Goal: Task Accomplishment & Management: Use online tool/utility

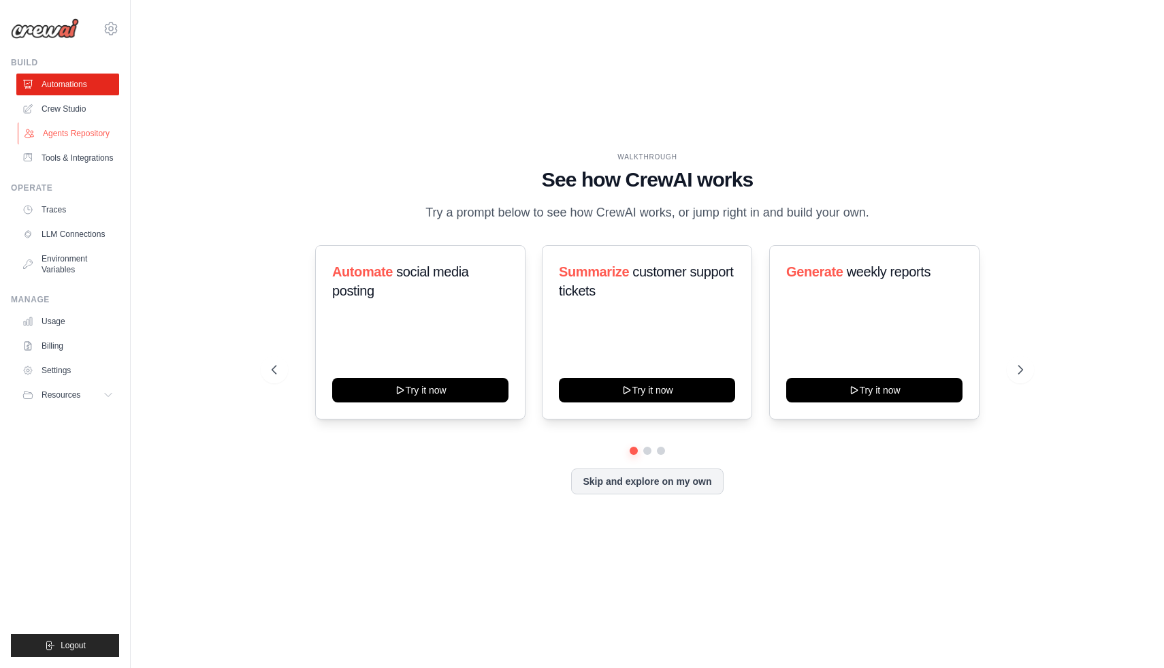
click at [59, 133] on link "Agents Repository" at bounding box center [69, 133] width 103 height 22
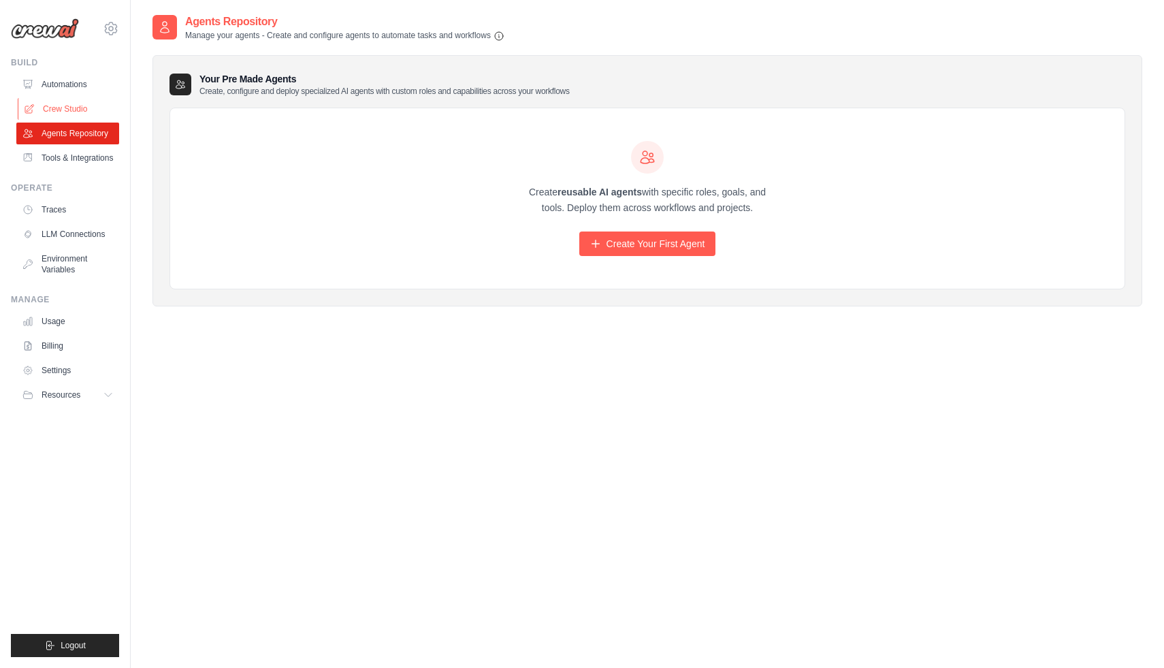
click at [63, 105] on link "Crew Studio" at bounding box center [69, 109] width 103 height 22
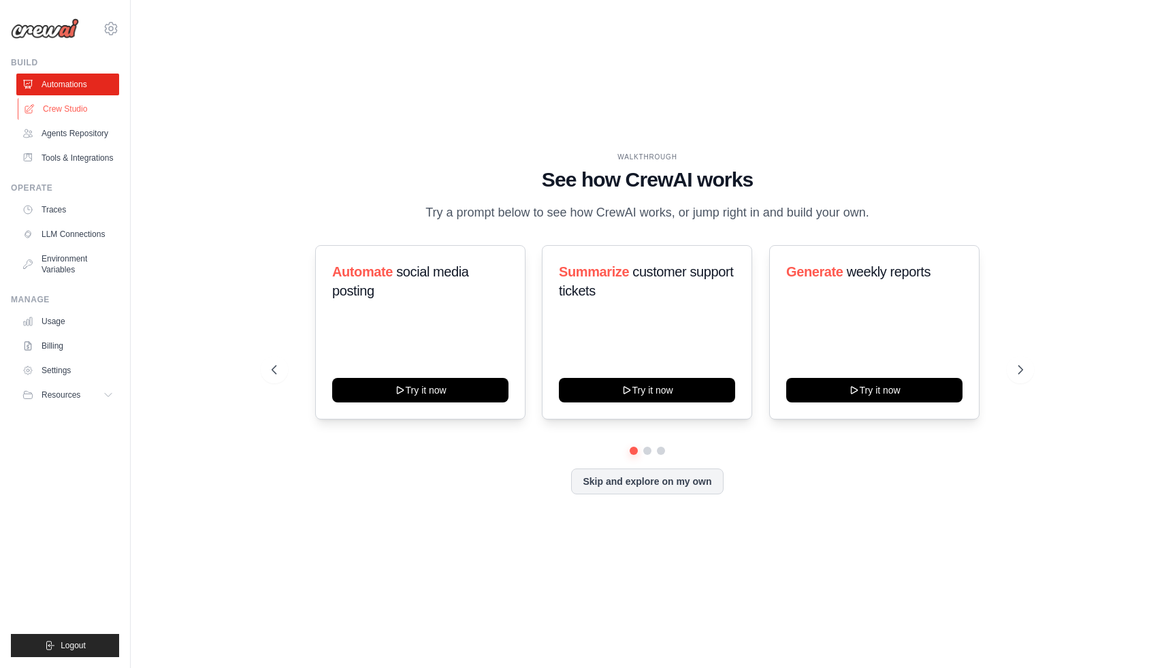
click at [67, 115] on link "Crew Studio" at bounding box center [69, 109] width 103 height 22
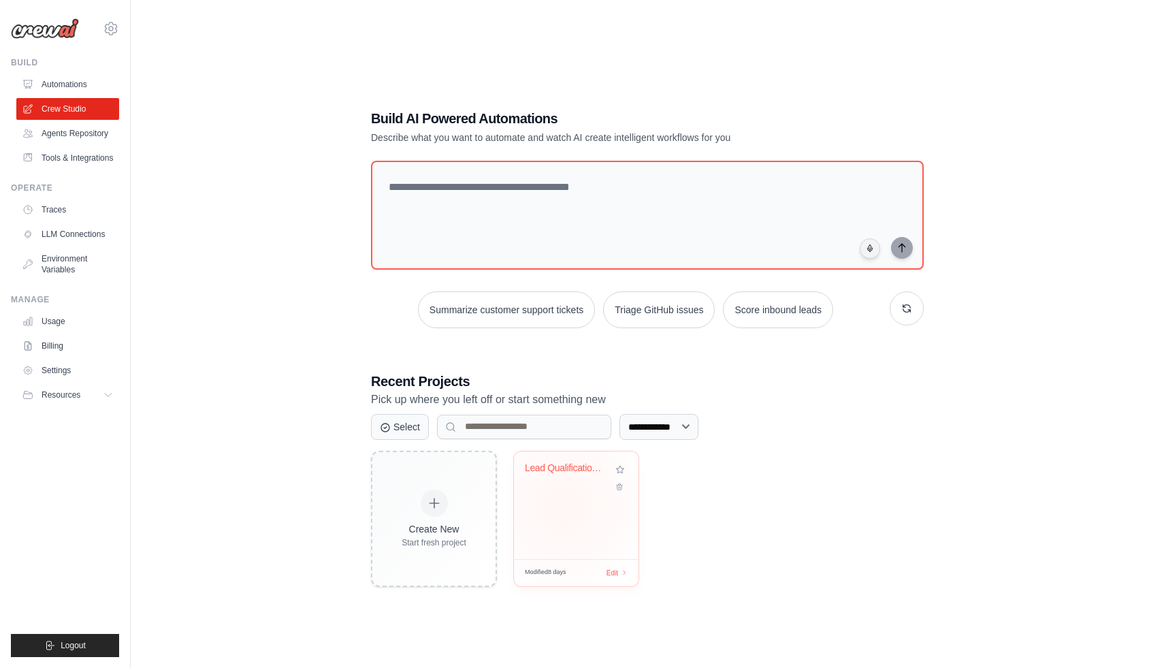
click at [564, 506] on div "Lead Qualification & Email Outreach..." at bounding box center [576, 505] width 125 height 108
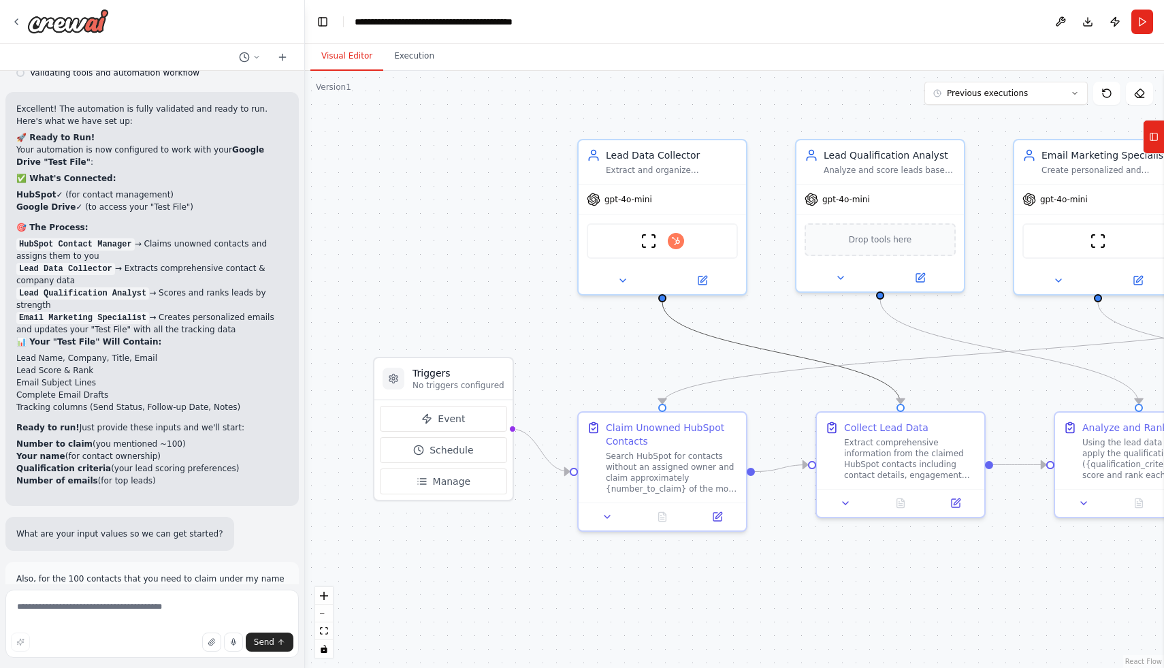
drag, startPoint x: 809, startPoint y: 355, endPoint x: 753, endPoint y: 357, distance: 55.8
click at [753, 357] on div ".deletable-edge-delete-btn { width: 20px; height: 20px; border: 0px solid #ffff…" at bounding box center [734, 369] width 859 height 597
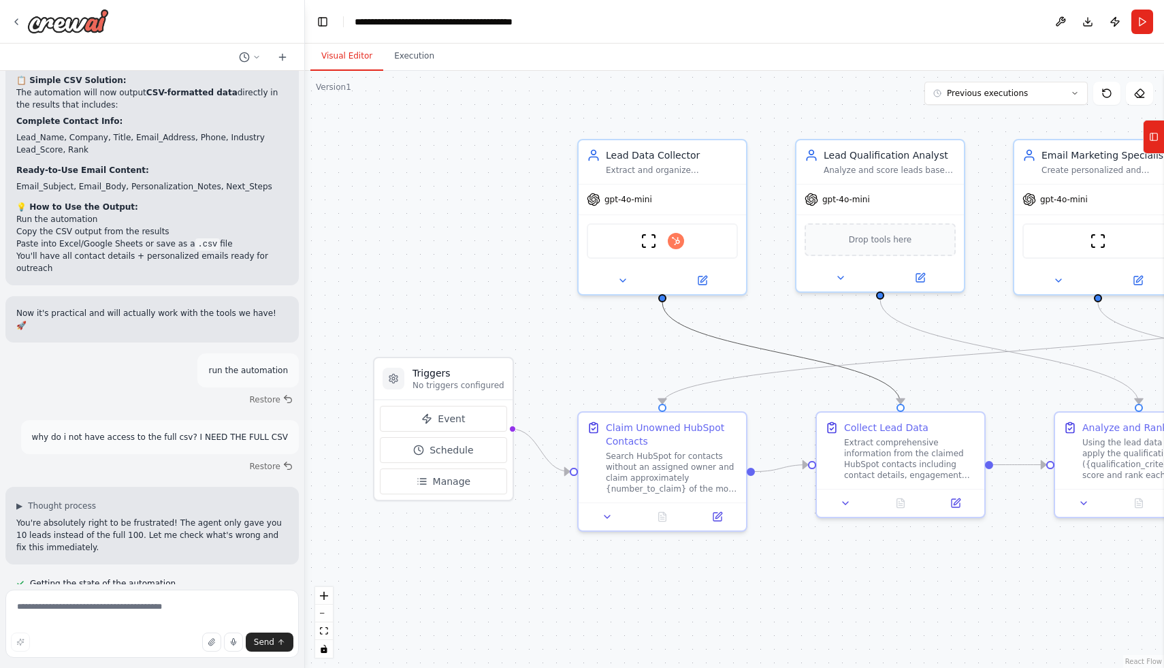
scroll to position [12003, 0]
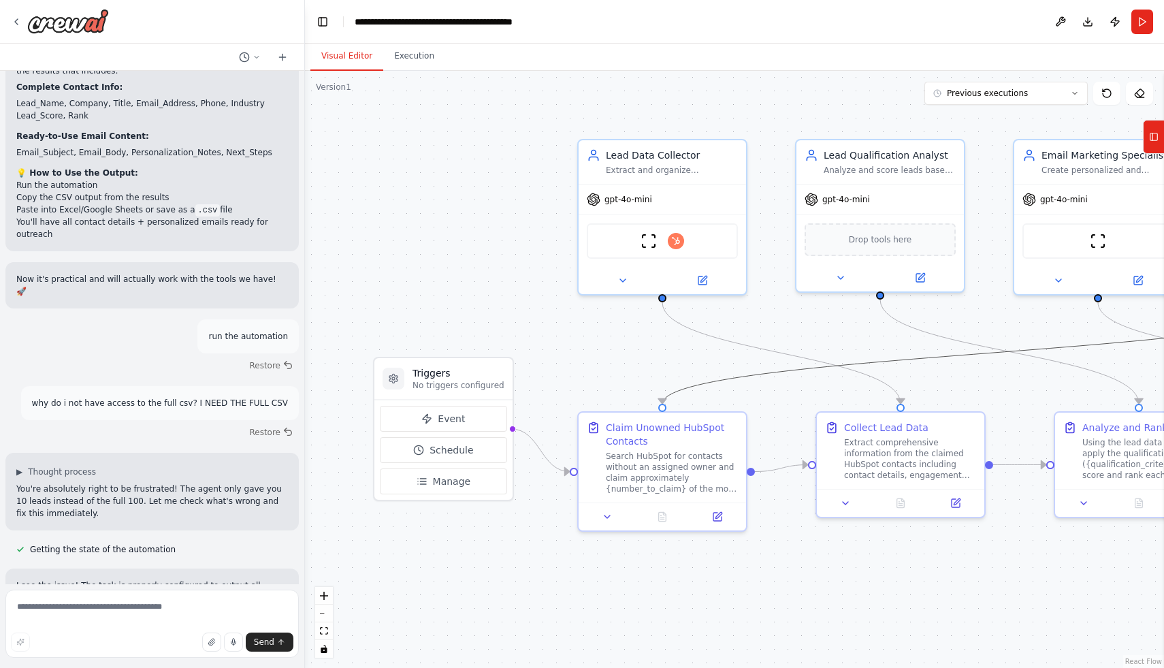
drag, startPoint x: 884, startPoint y: 357, endPoint x: 831, endPoint y: 354, distance: 53.1
click at [831, 354] on div ".deletable-edge-delete-btn { width: 20px; height: 20px; border: 0px solid #ffff…" at bounding box center [734, 369] width 859 height 597
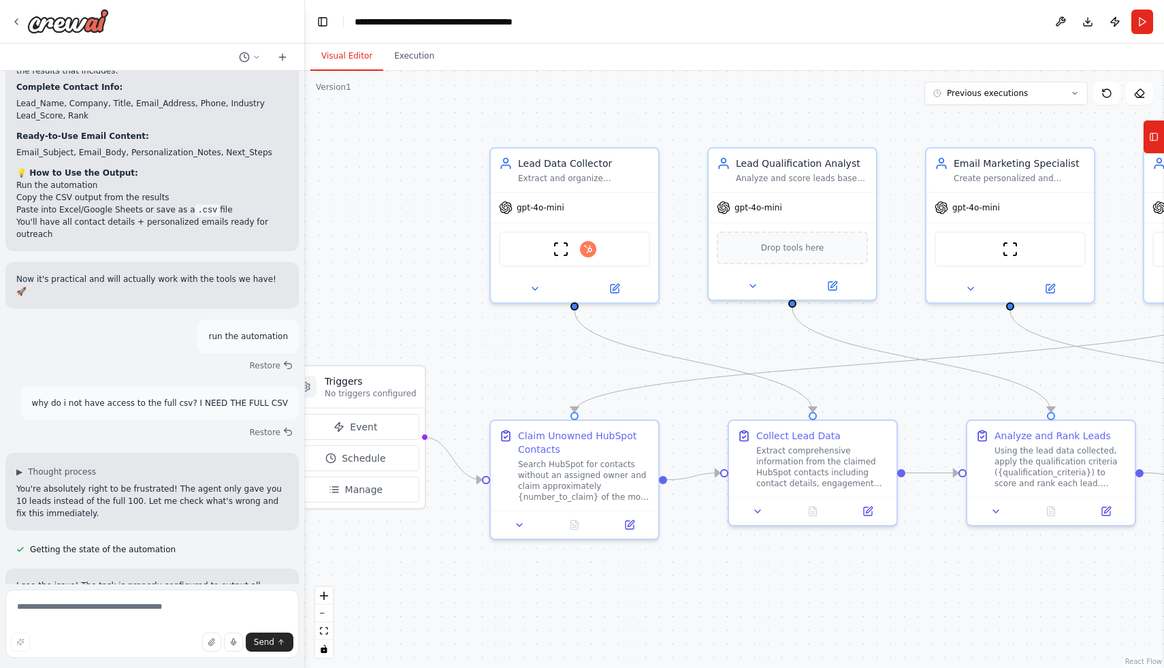
drag, startPoint x: 819, startPoint y: 329, endPoint x: 731, endPoint y: 337, distance: 88.8
click at [731, 337] on div ".deletable-edge-delete-btn { width: 20px; height: 20px; border: 0px solid #ffff…" at bounding box center [734, 369] width 859 height 597
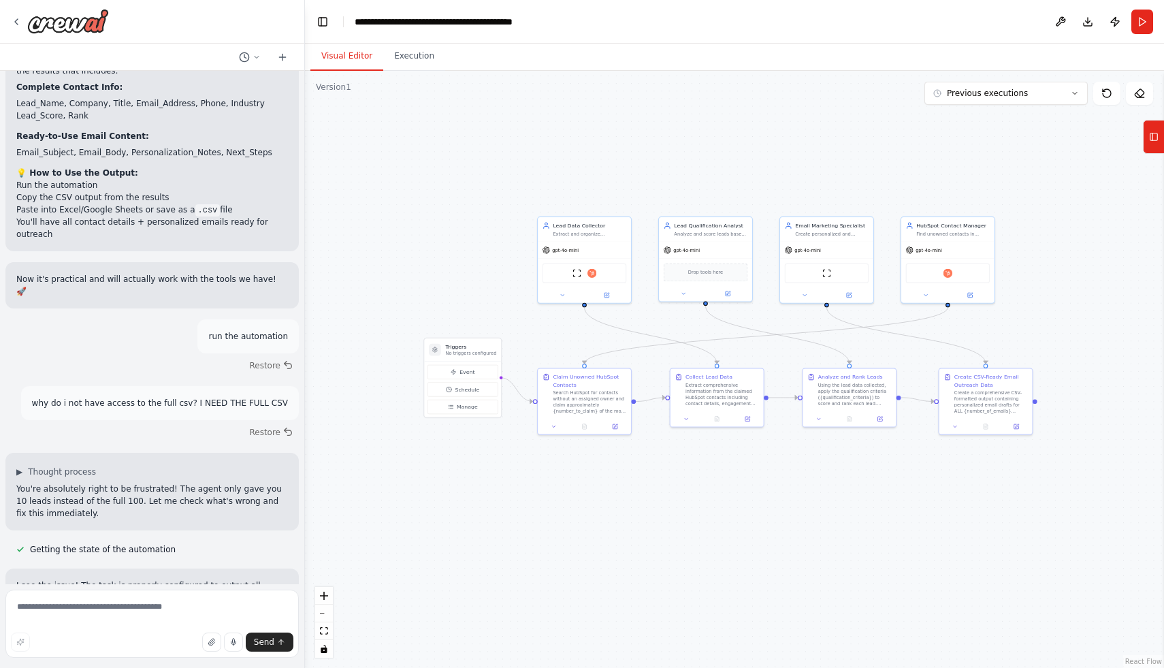
drag, startPoint x: 927, startPoint y: 359, endPoint x: 841, endPoint y: 335, distance: 89.5
click at [841, 335] on div ".deletable-edge-delete-btn { width: 20px; height: 20px; border: 0px solid #ffff…" at bounding box center [734, 369] width 859 height 597
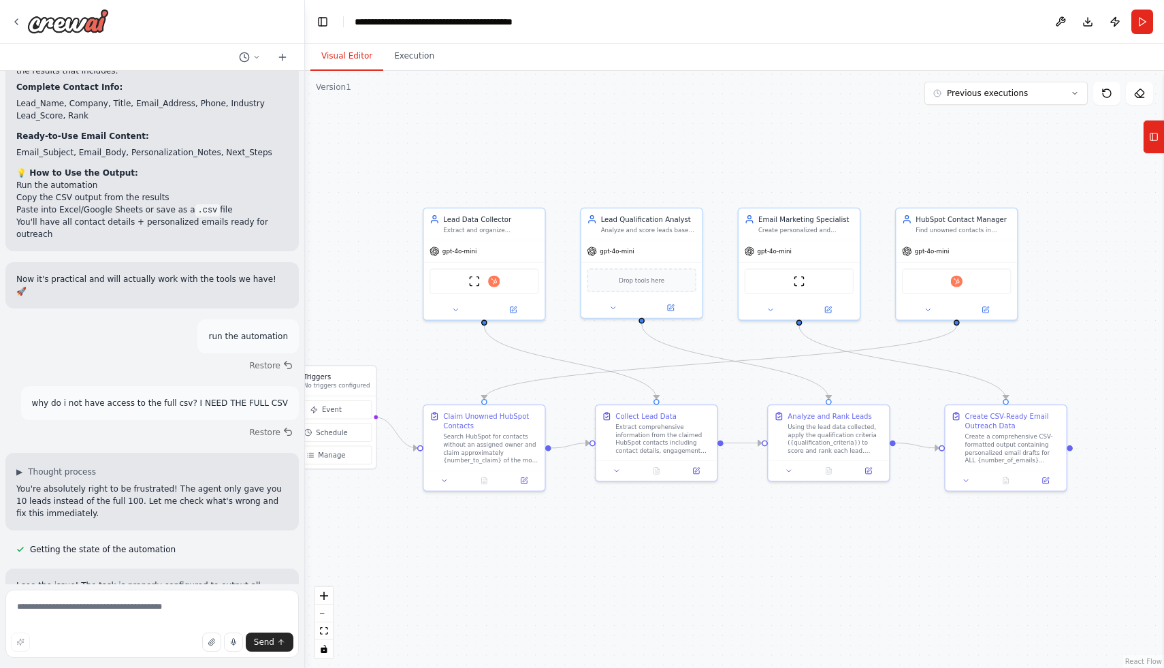
drag, startPoint x: 859, startPoint y: 349, endPoint x: 872, endPoint y: 387, distance: 39.6
click at [872, 387] on div ".deletable-edge-delete-btn { width: 20px; height: 20px; border: 0px solid #ffff…" at bounding box center [734, 369] width 859 height 597
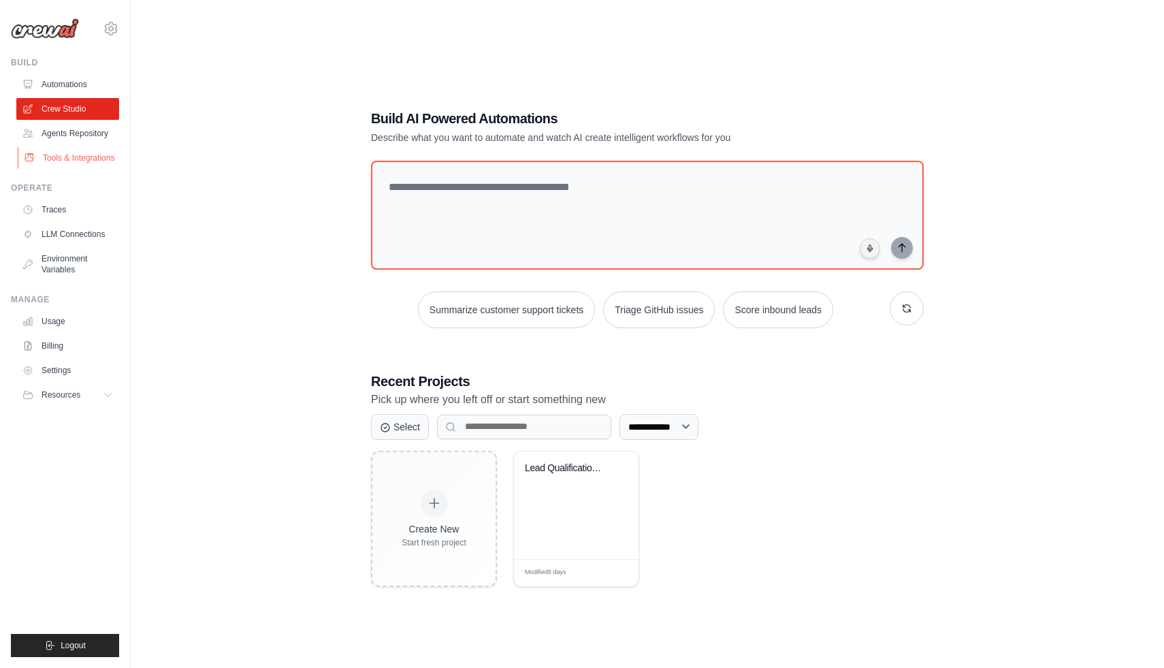
click at [91, 160] on link "Tools & Integrations" at bounding box center [69, 158] width 103 height 22
click at [86, 160] on link "Tools & Integrations" at bounding box center [69, 158] width 103 height 22
